Goal: Task Accomplishment & Management: Use online tool/utility

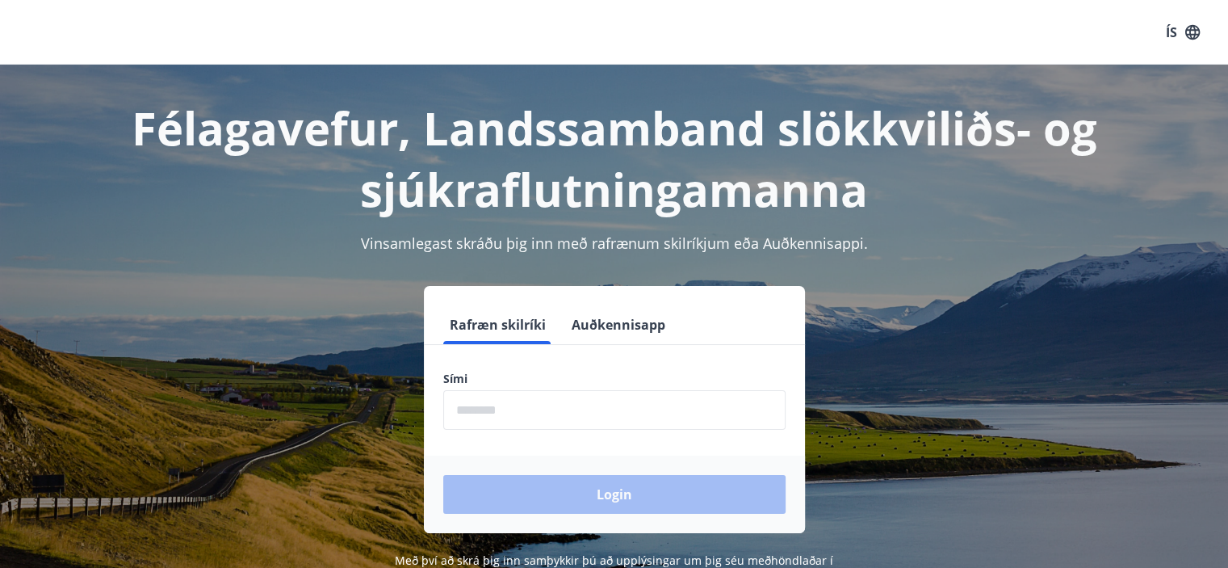
click at [565, 409] on input "phone" at bounding box center [614, 410] width 342 height 40
type input "********"
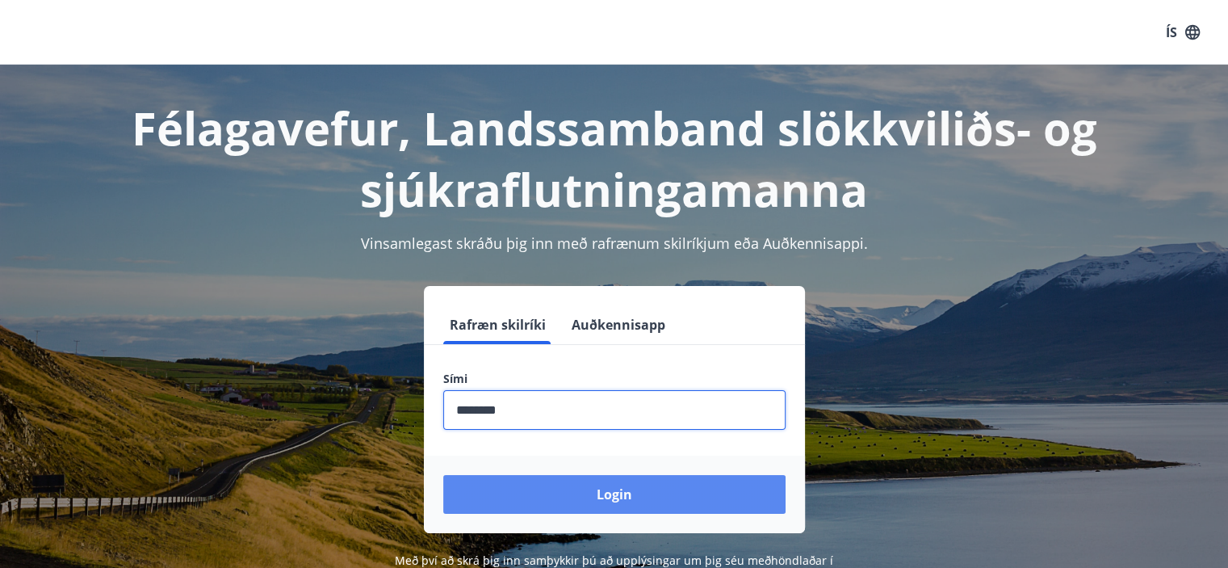
click at [443, 475] on button "Login" at bounding box center [614, 494] width 342 height 39
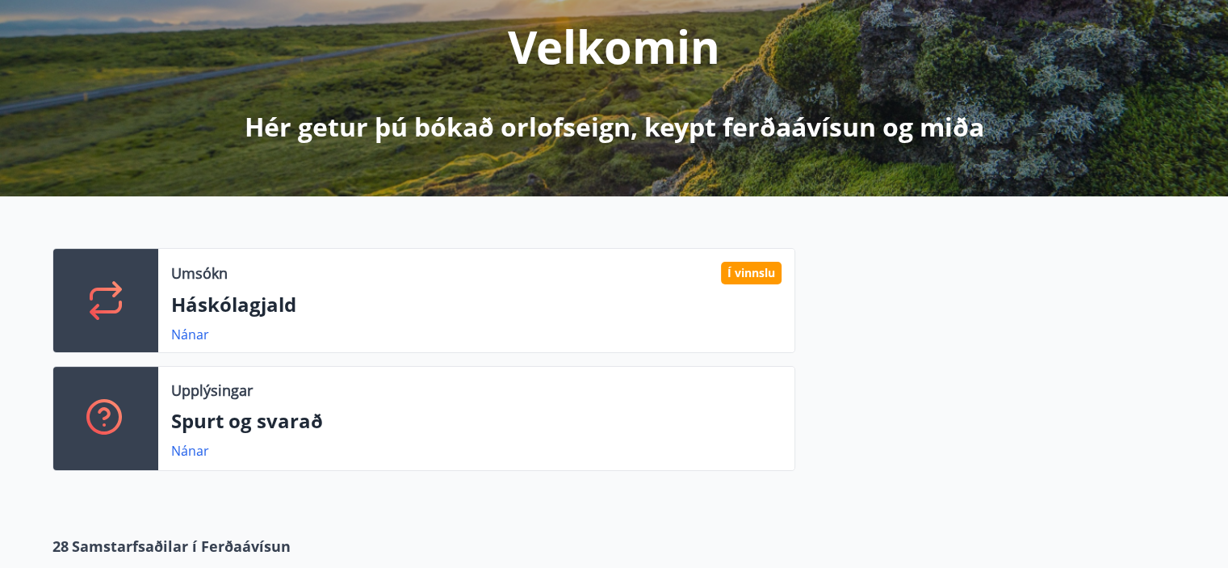
scroll to position [213, 0]
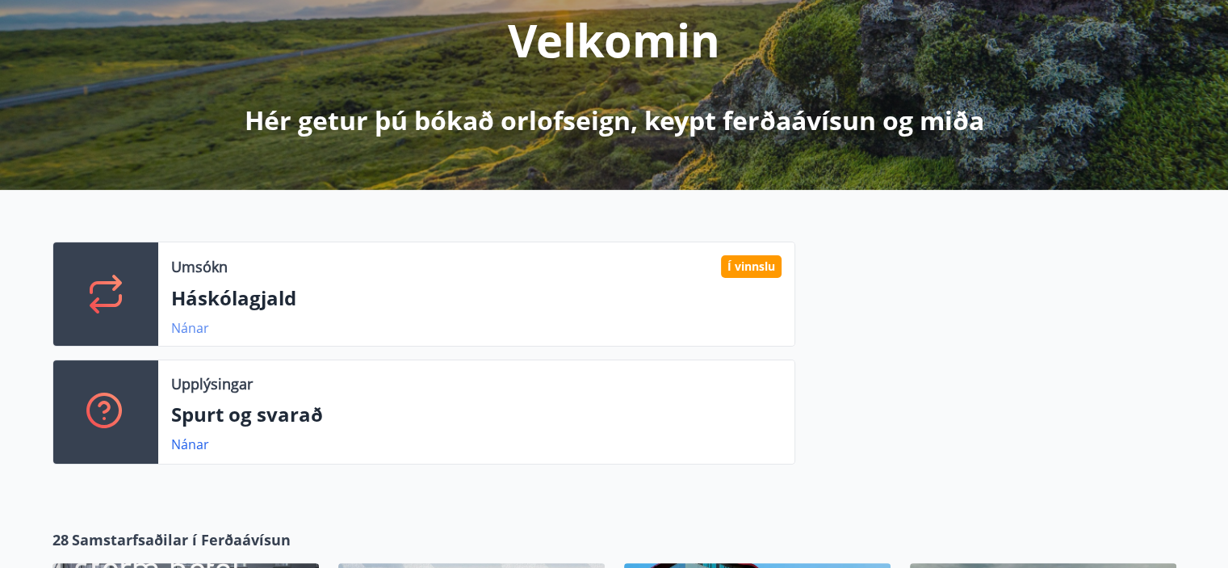
click at [196, 325] on link "Nánar" at bounding box center [190, 328] width 38 height 18
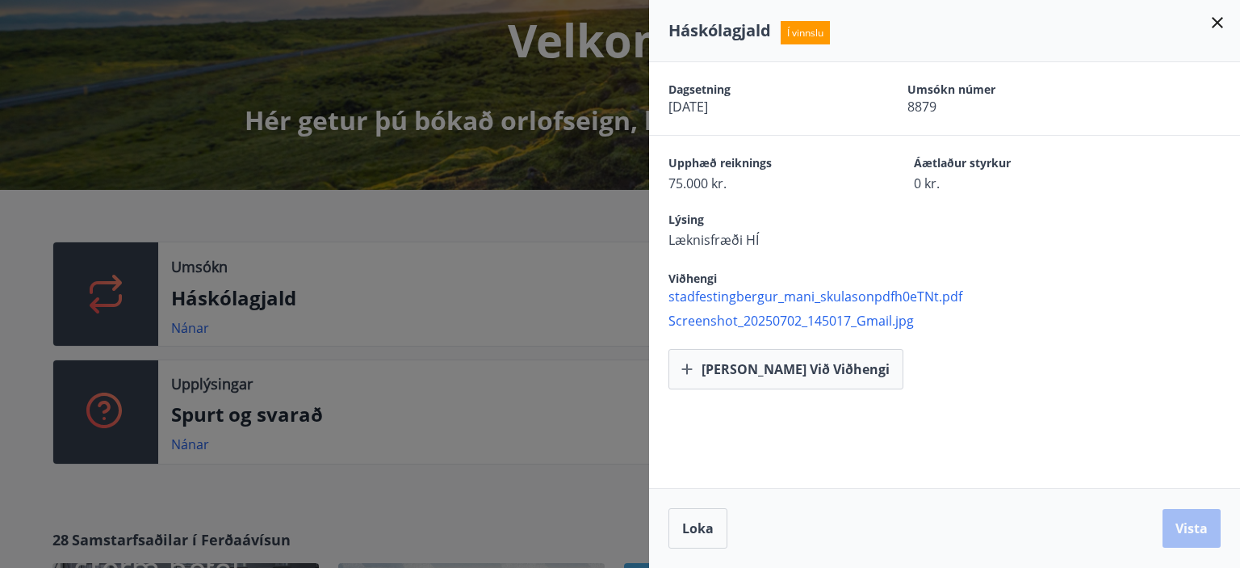
click at [1221, 23] on icon at bounding box center [1217, 22] width 19 height 19
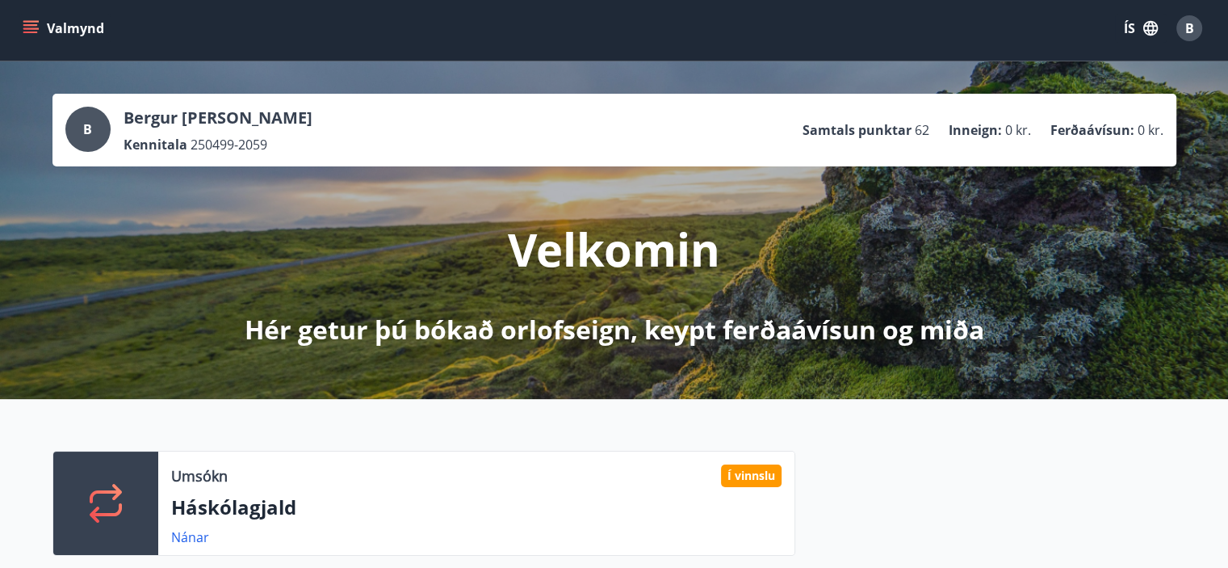
scroll to position [0, 0]
